Goal: Communication & Community: Connect with others

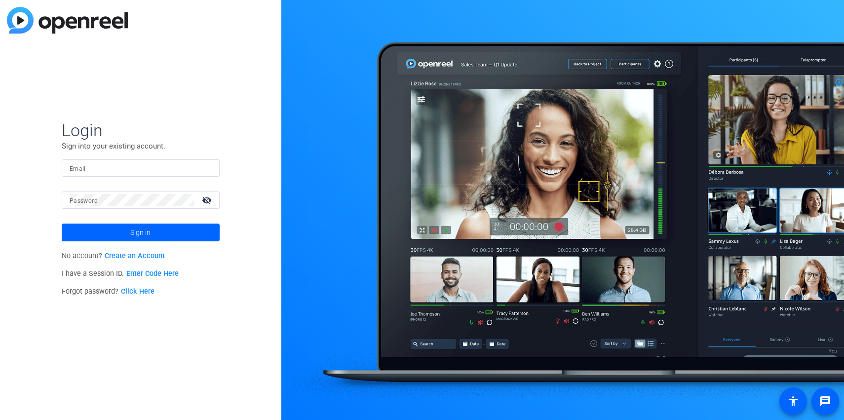
type input "[PERSON_NAME][EMAIL_ADDRESS][DOMAIN_NAME]"
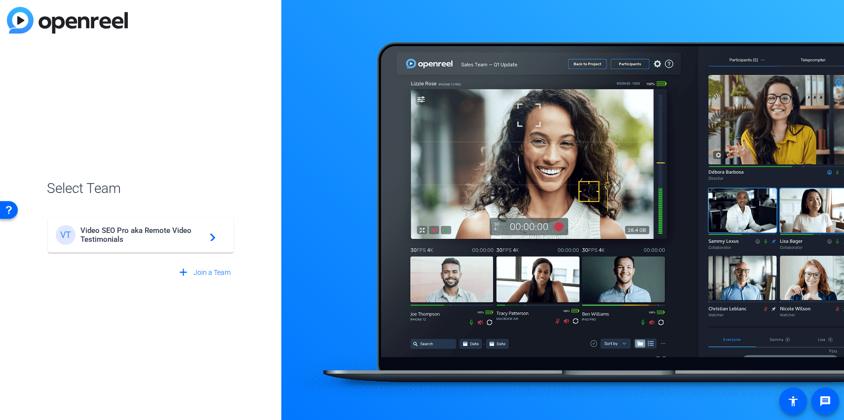
click at [152, 236] on span "Video SEO Pro aka Remote Video Testimonials" at bounding box center [141, 235] width 123 height 18
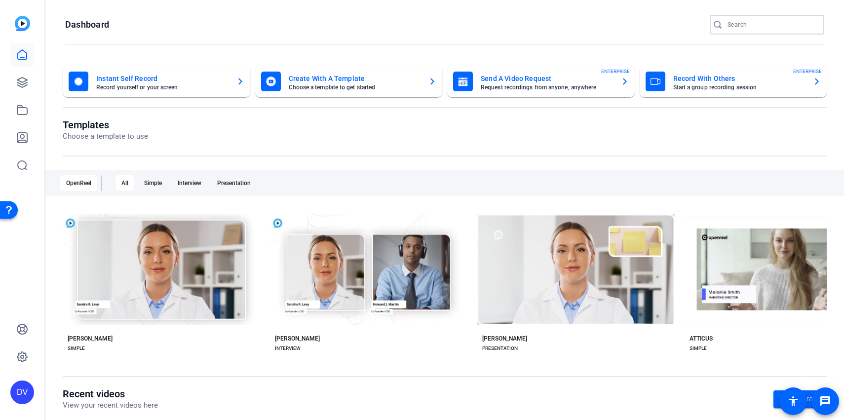
click at [730, 28] on input "Search" at bounding box center [772, 25] width 89 height 12
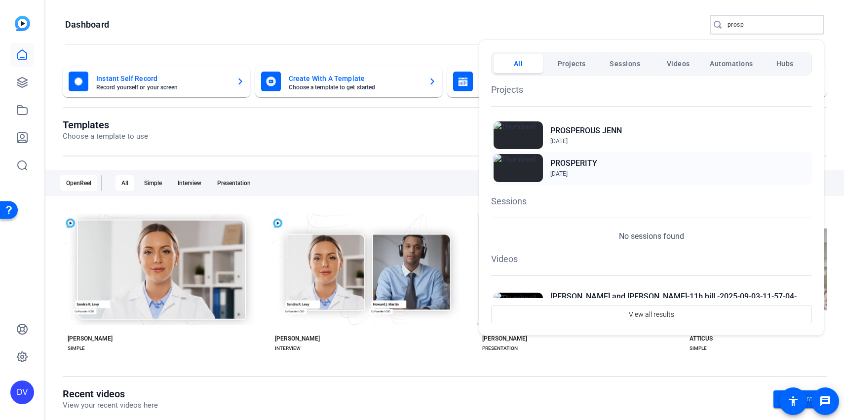
type input "prosp"
click at [596, 160] on h2 "PROSPERITY" at bounding box center [573, 163] width 47 height 12
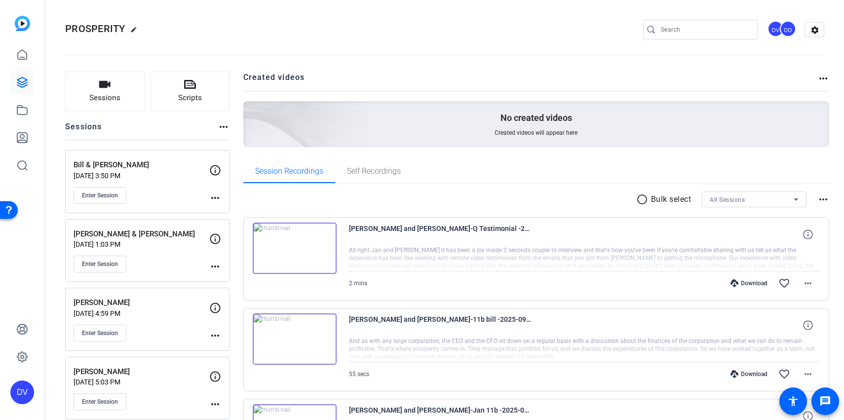
scroll to position [30, 0]
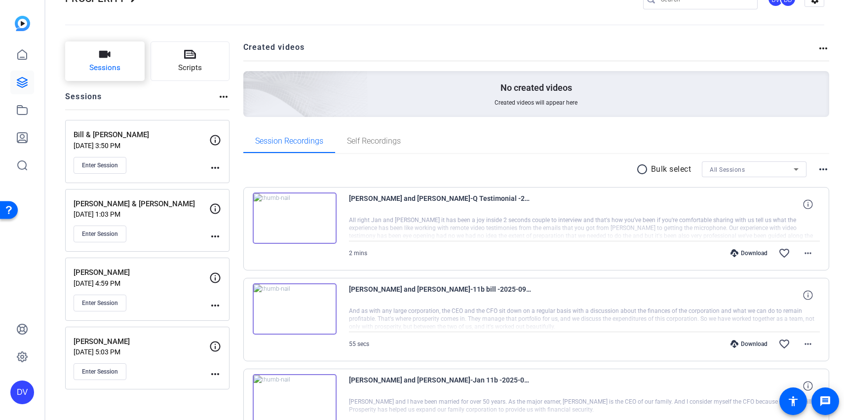
click at [121, 62] on button "Sessions" at bounding box center [104, 60] width 79 height 39
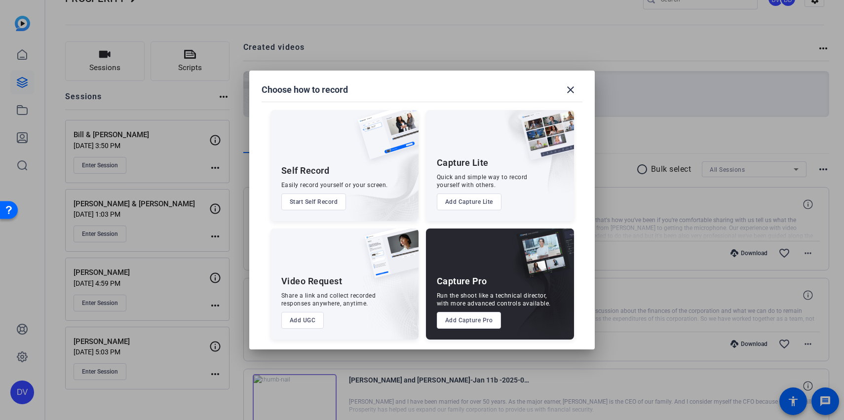
click at [456, 318] on button "Add Capture Pro" at bounding box center [469, 320] width 65 height 17
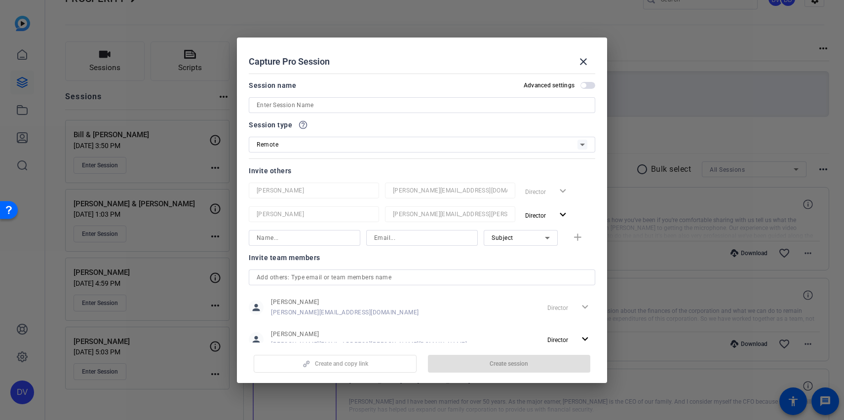
click at [421, 99] on input at bounding box center [422, 105] width 331 height 12
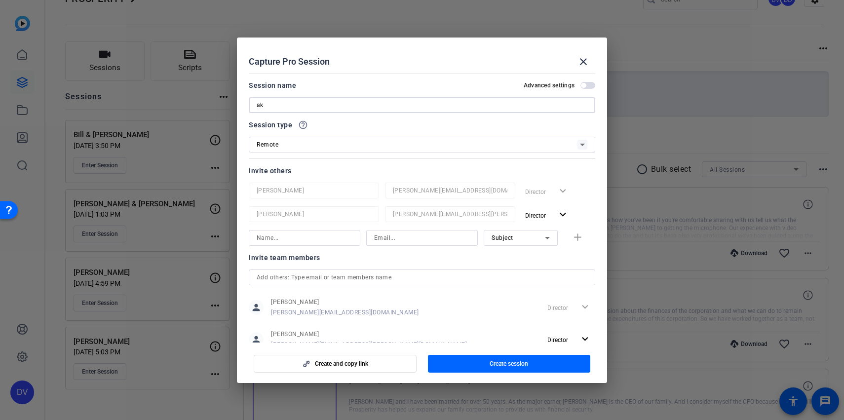
type input "a"
type input "Kenny & Kim Taylor"
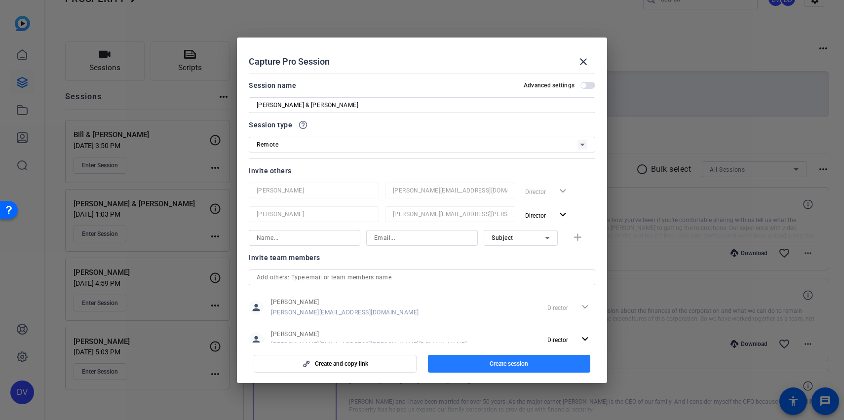
click at [482, 358] on span "button" at bounding box center [509, 364] width 163 height 24
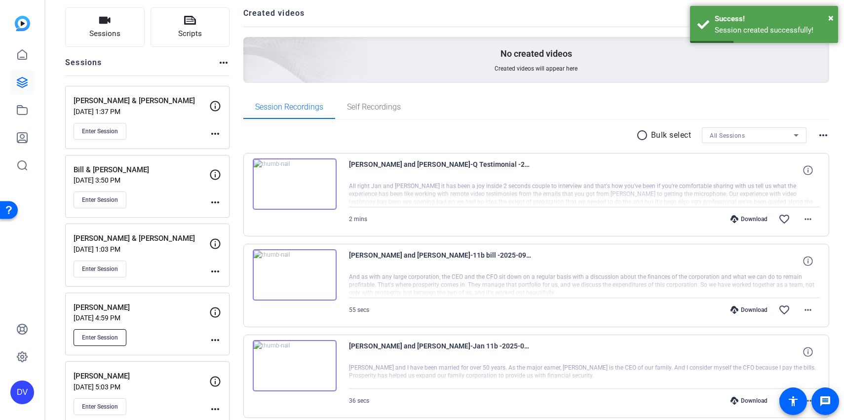
scroll to position [66, 0]
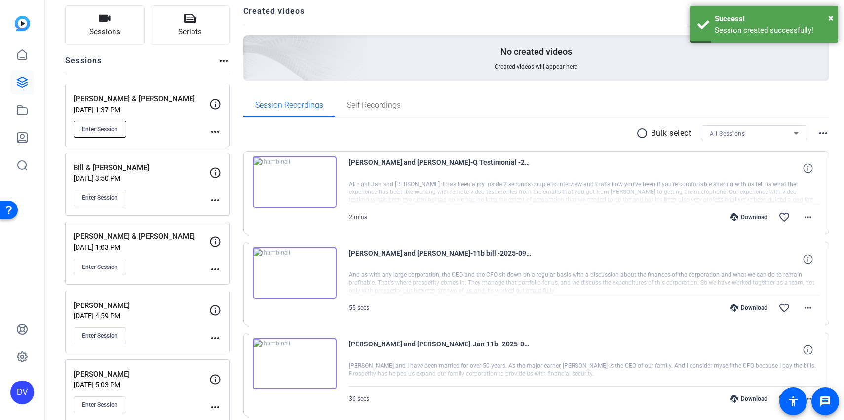
click at [113, 133] on button "Enter Session" at bounding box center [100, 129] width 53 height 17
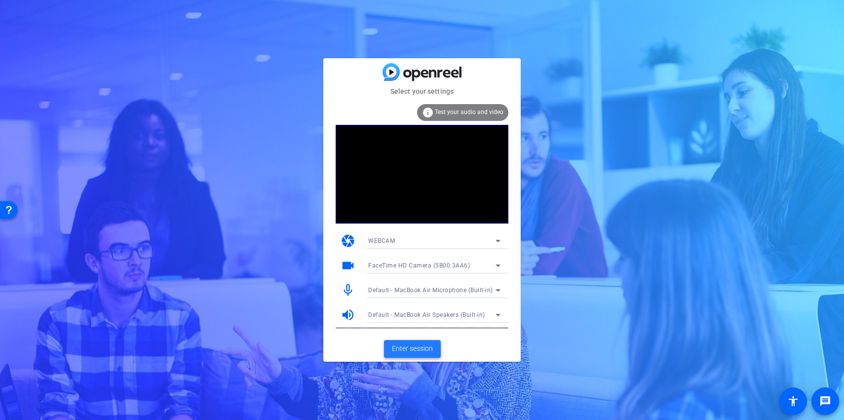
click at [411, 349] on span "Enter session" at bounding box center [412, 349] width 41 height 10
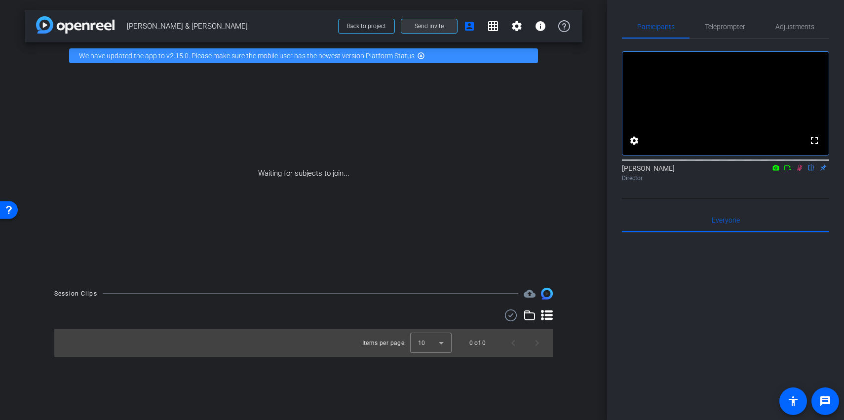
click at [424, 30] on span at bounding box center [429, 26] width 56 height 24
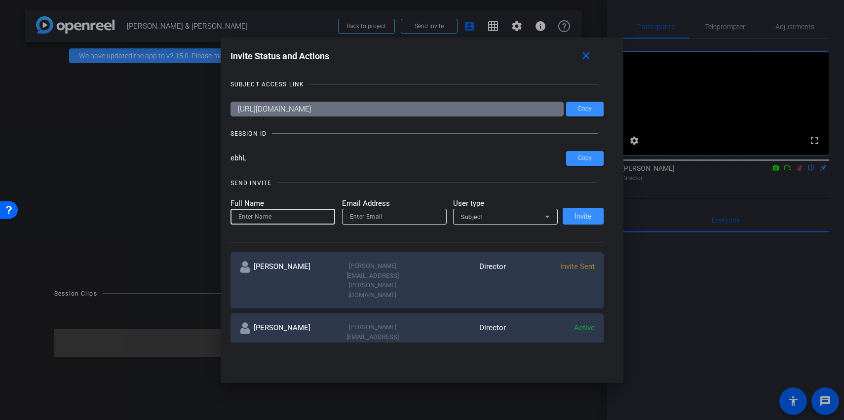
click at [250, 220] on input at bounding box center [282, 217] width 89 height 12
type input "h"
type input "Hazel Llemos"
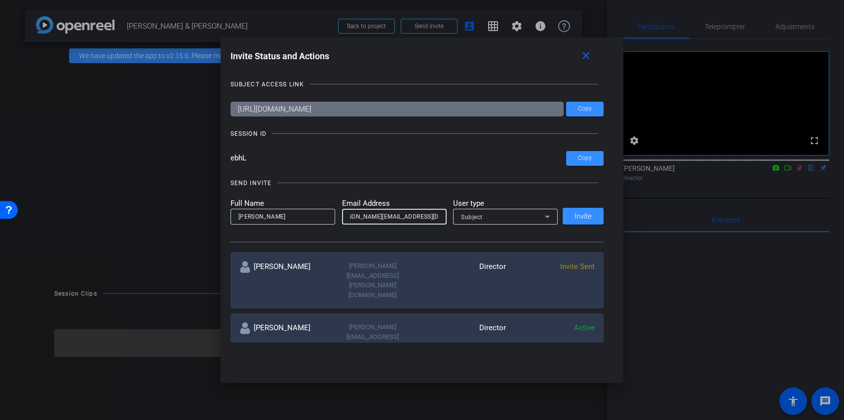
type input "hazel@remotevideotestimonials.com"
click at [468, 220] on span "Subject" at bounding box center [472, 217] width 22 height 7
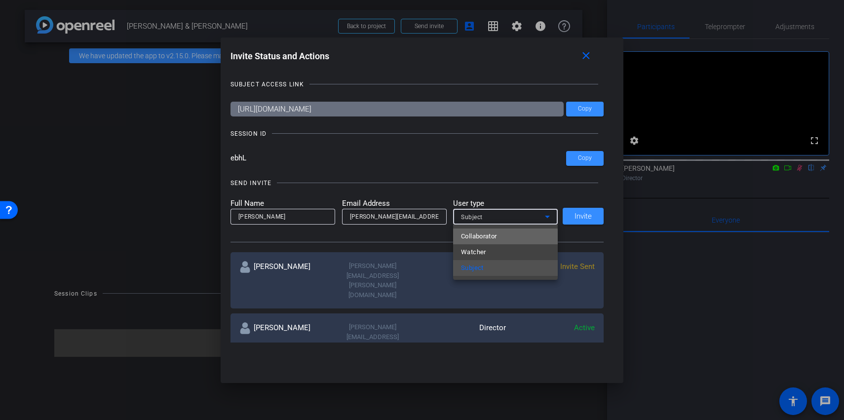
click at [475, 239] on span "Collaborator" at bounding box center [479, 237] width 36 height 12
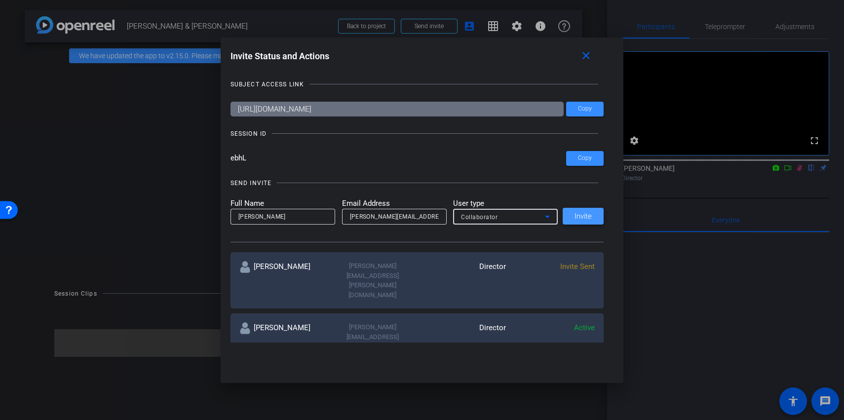
click at [585, 218] on span "Invite" at bounding box center [583, 216] width 17 height 7
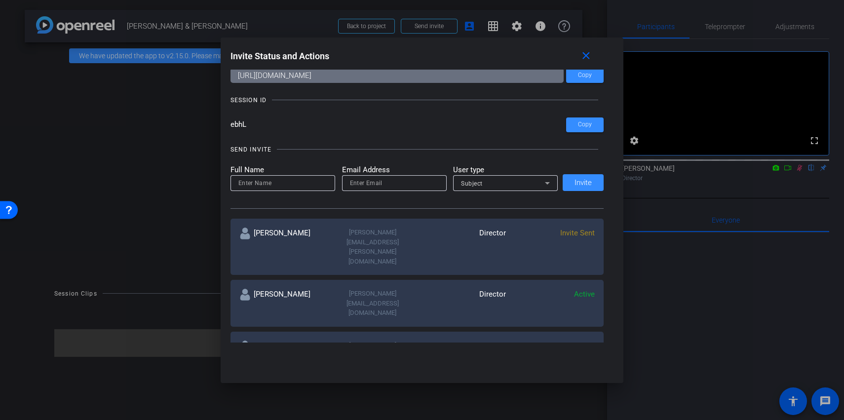
scroll to position [3, 0]
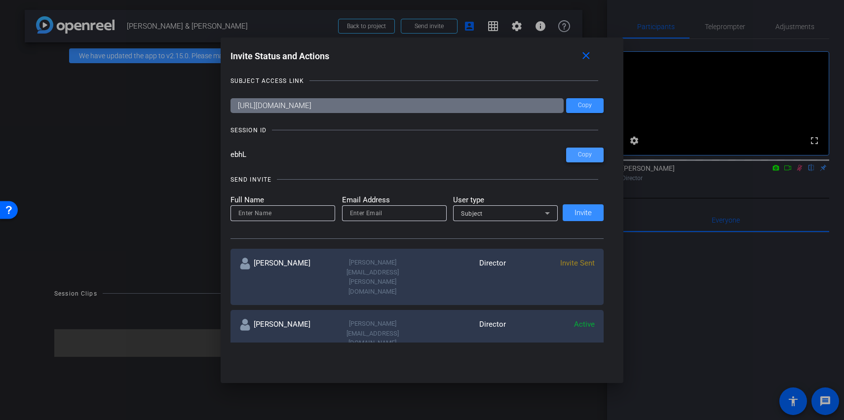
click at [584, 152] on span "Copy" at bounding box center [585, 154] width 14 height 7
